Goal: Communication & Community: Answer question/provide support

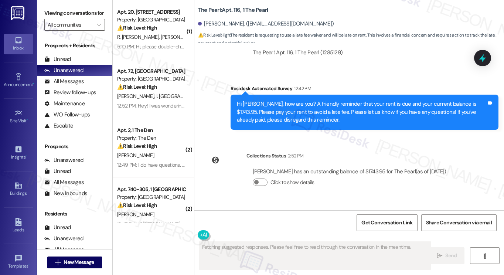
scroll to position [11092, 0]
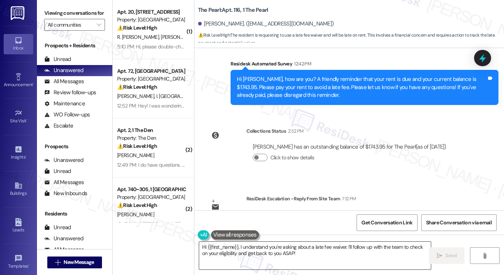
click at [263, 249] on textarea "Hi {{first_name}}, I understand you're asking about a late fee waiver. I'll fol…" at bounding box center [314, 255] width 231 height 28
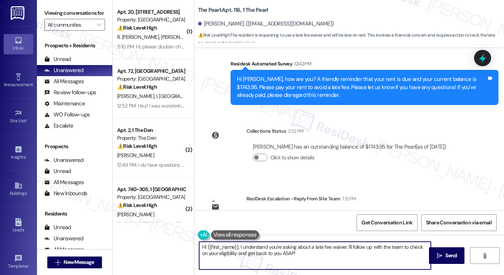
click at [263, 249] on textarea "Hi {{first_name}}, I understand you're asking about a late fee waiver. I'll fol…" at bounding box center [314, 255] width 231 height 28
paste textarea "We can use your one time late fee waiver this month. Please be aware that non-p…"
drag, startPoint x: 320, startPoint y: 258, endPoint x: 230, endPoint y: 244, distance: 91.2
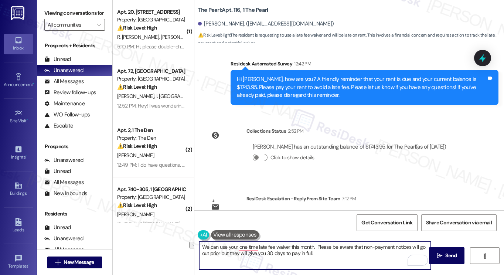
click at [230, 244] on textarea "We can use your one time late fee waiver this month. Please be aware that non-p…" at bounding box center [314, 255] width 231 height 28
click at [201, 247] on textarea "We can use your one time late fee waiver this month. Please be aware that non-p…" at bounding box center [314, 255] width 231 height 28
click at [211, 25] on div "[PERSON_NAME]. ([EMAIL_ADDRESS][DOMAIN_NAME])" at bounding box center [266, 24] width 136 height 8
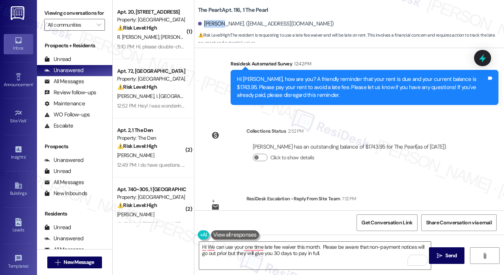
click at [211, 25] on div "[PERSON_NAME]. ([EMAIL_ADDRESS][DOMAIN_NAME])" at bounding box center [266, 24] width 136 height 8
click at [203, 247] on textarea "Hi We can use your one time late fee waiver this month. Please be aware that no…" at bounding box center [314, 255] width 231 height 28
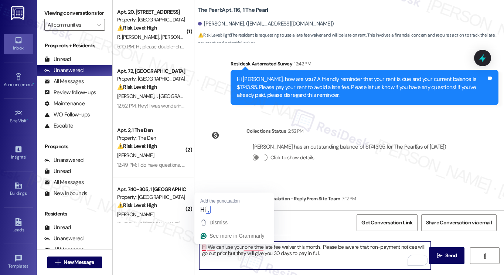
click at [204, 246] on textarea "Hi We can use your one time late fee waiver this month. Please be aware that no…" at bounding box center [314, 255] width 231 height 28
click at [207, 245] on textarea "Hi We can use your one time late fee waiver this month. Please be aware that no…" at bounding box center [314, 255] width 231 height 28
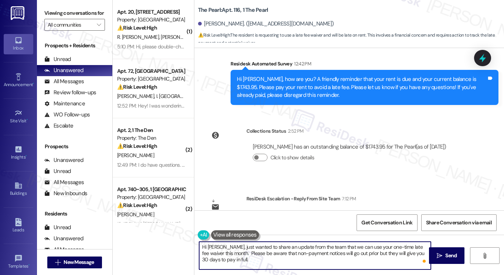
click at [223, 252] on textarea "Hi [PERSON_NAME], just wanted to share an update from the team that we can use …" at bounding box center [314, 255] width 231 height 28
click at [288, 257] on textarea "Hi [PERSON_NAME], just wanted to share an update from the team that we can use …" at bounding box center [314, 255] width 231 height 28
click at [291, 260] on textarea "Hi [PERSON_NAME], just wanted to share an update from the team that we can use …" at bounding box center [314, 255] width 231 height 28
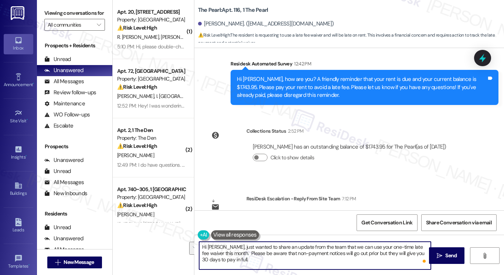
drag, startPoint x: 256, startPoint y: 260, endPoint x: 260, endPoint y: 254, distance: 7.8
click at [260, 254] on textarea "Hi [PERSON_NAME], just wanted to share an update from the team that we can use …" at bounding box center [314, 255] width 231 height 28
click at [270, 256] on textarea "Hi [PERSON_NAME], just wanted to share an update from the team that we can use …" at bounding box center [314, 255] width 231 height 28
type textarea "Hi [PERSON_NAME], just wanted to share an update from the team that we can use …"
click at [366, 253] on textarea "Hi [PERSON_NAME], just wanted to share an update from the team that we can use …" at bounding box center [314, 255] width 231 height 28
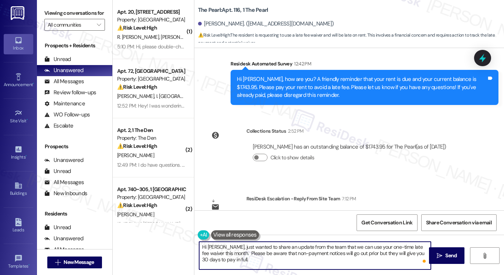
click at [366, 253] on textarea "Hi [PERSON_NAME], just wanted to share an update from the team that we can use …" at bounding box center [314, 255] width 231 height 28
click at [323, 260] on textarea "Hi [PERSON_NAME], just wanted to share an update from the team that we can use …" at bounding box center [314, 255] width 231 height 28
click at [326, 255] on textarea "Hi [PERSON_NAME], just wanted to share an update from the team that we can use …" at bounding box center [314, 255] width 231 height 28
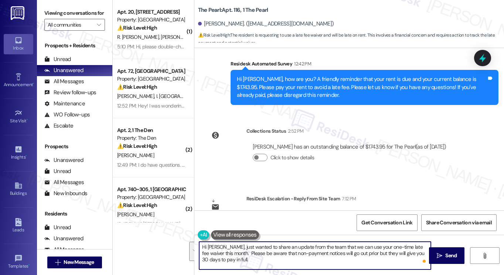
click at [326, 255] on textarea "Hi [PERSON_NAME], just wanted to share an update from the team that we can use …" at bounding box center [314, 255] width 231 height 28
click at [279, 257] on textarea "Hi [PERSON_NAME], just wanted to share an update from the team that we can use …" at bounding box center [314, 255] width 231 height 28
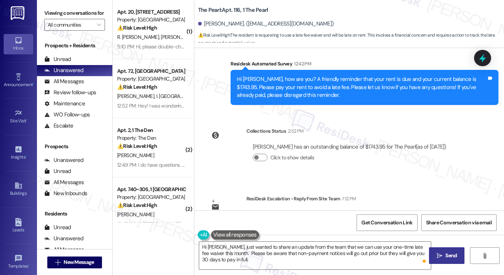
click at [435, 252] on span " Send" at bounding box center [446, 255] width 23 height 8
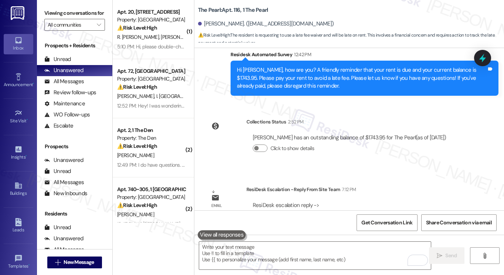
scroll to position [11160, 0]
